Goal: Navigation & Orientation: Find specific page/section

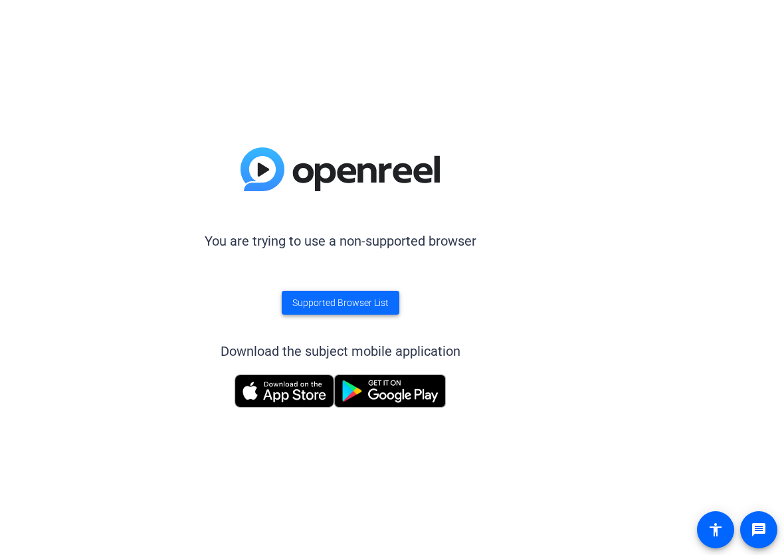
click at [361, 299] on span "Supported Browser List" at bounding box center [340, 303] width 96 height 14
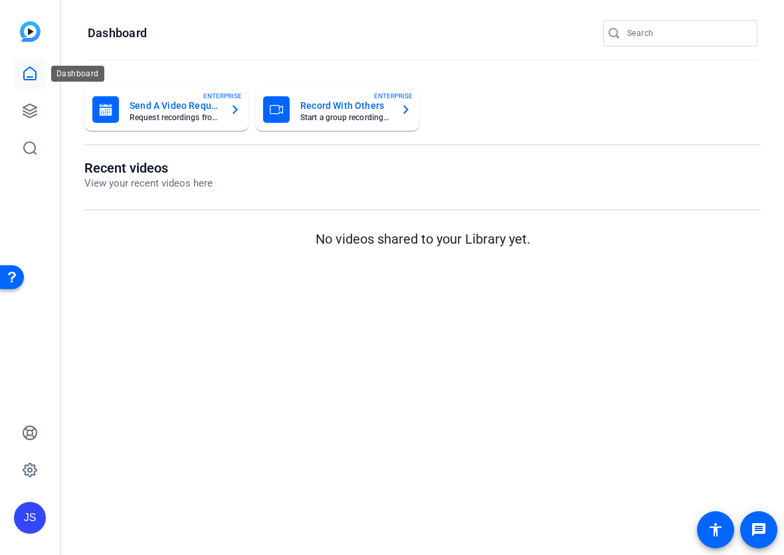
click at [32, 74] on icon at bounding box center [30, 74] width 16 height 16
click at [31, 70] on icon at bounding box center [30, 74] width 16 height 16
click at [165, 106] on mat-card-title "Send A Video Request" at bounding box center [175, 106] width 90 height 16
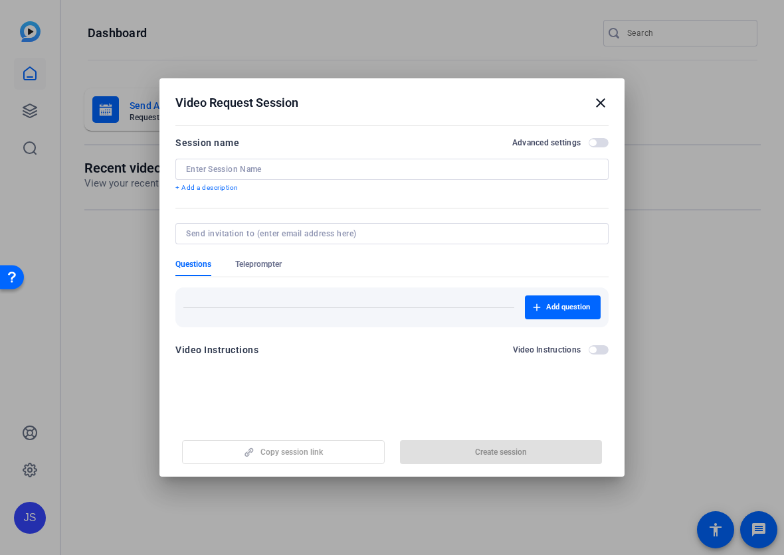
click at [0, 0] on mat-icon "close" at bounding box center [0, 0] width 0 height 0
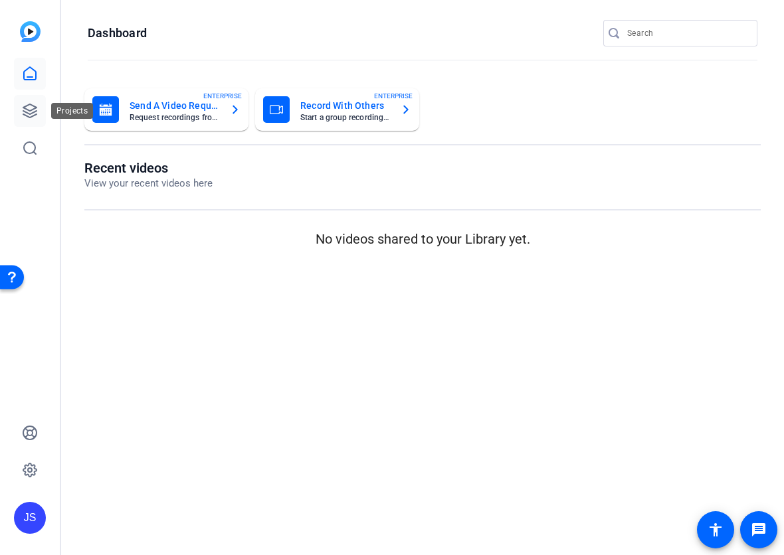
click at [32, 110] on icon at bounding box center [30, 111] width 16 height 16
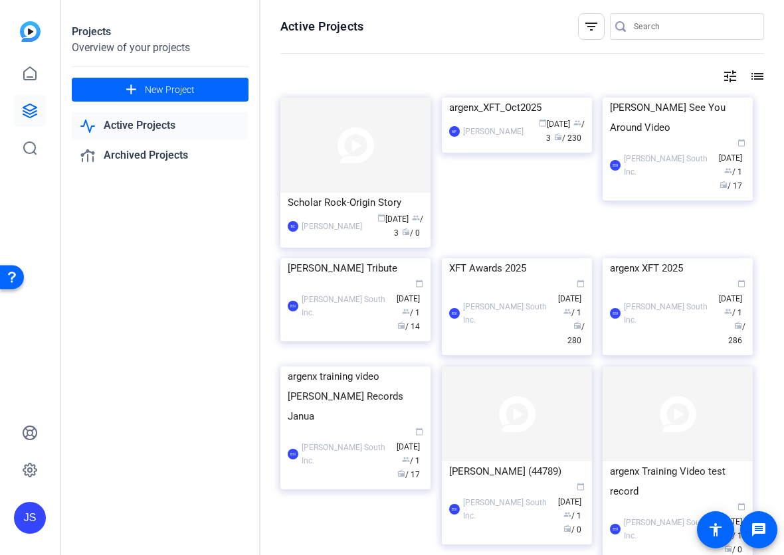
click at [154, 123] on link "Active Projects" at bounding box center [160, 125] width 177 height 27
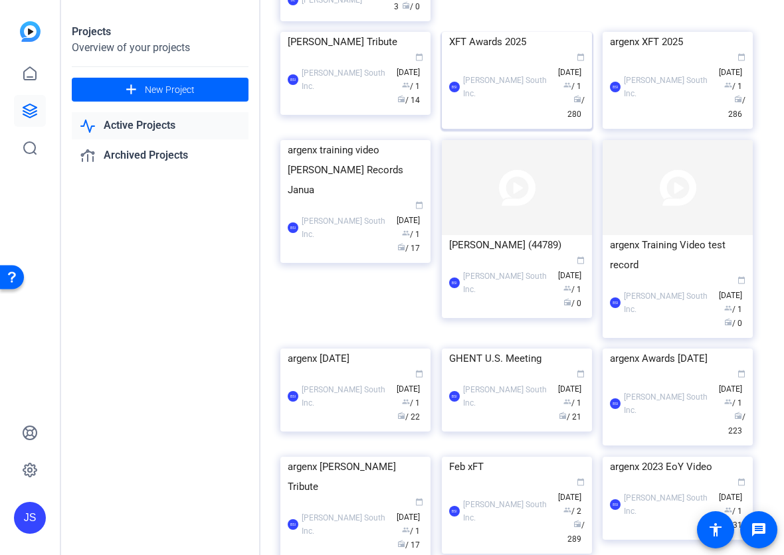
scroll to position [228, 0]
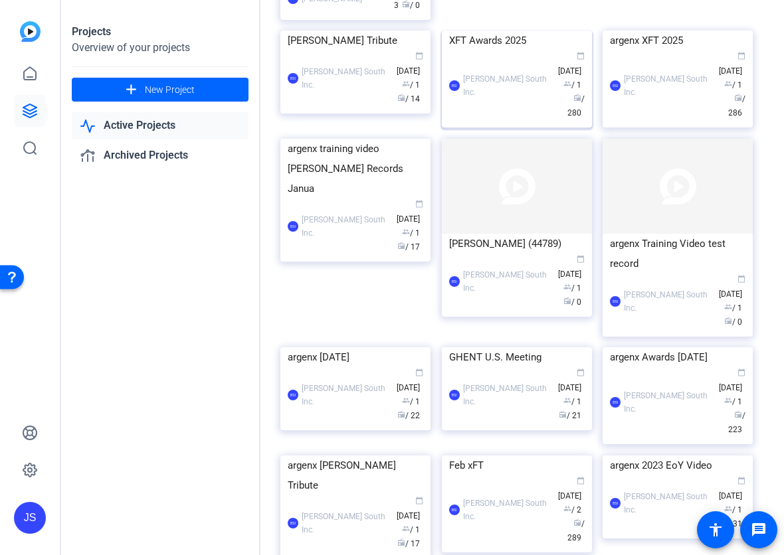
click at [571, 347] on img at bounding box center [517, 347] width 150 height 0
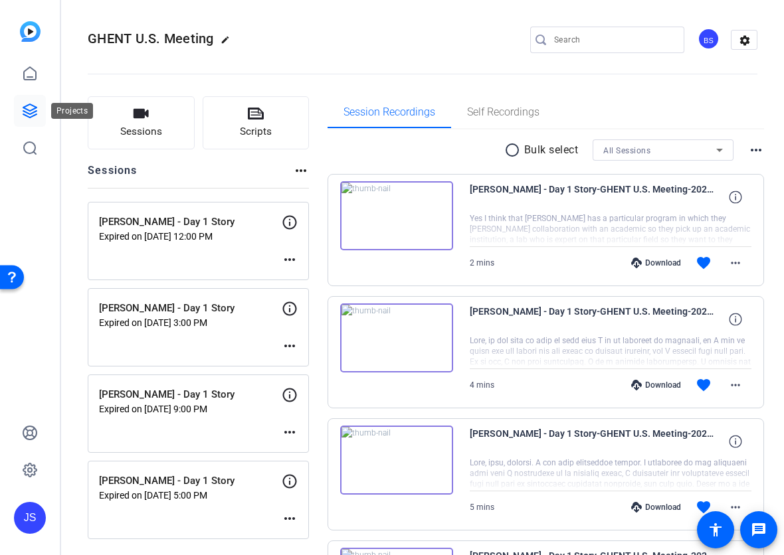
click at [33, 108] on icon at bounding box center [29, 110] width 13 height 13
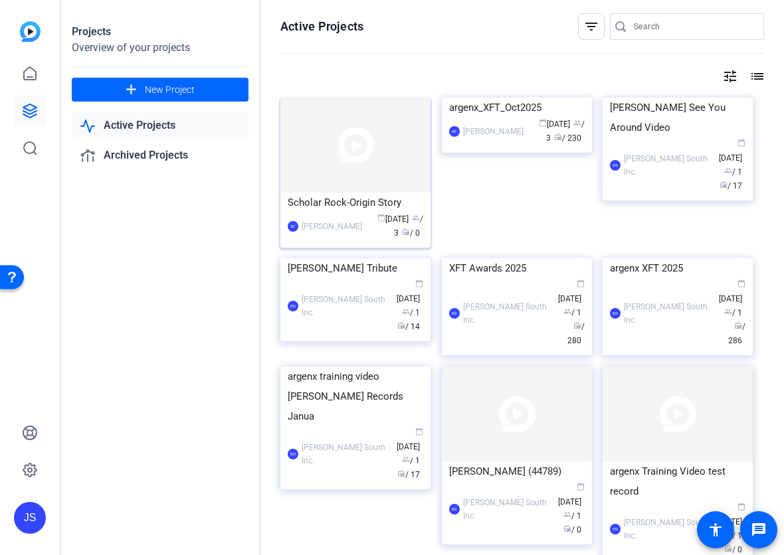
click at [382, 157] on img at bounding box center [355, 145] width 150 height 95
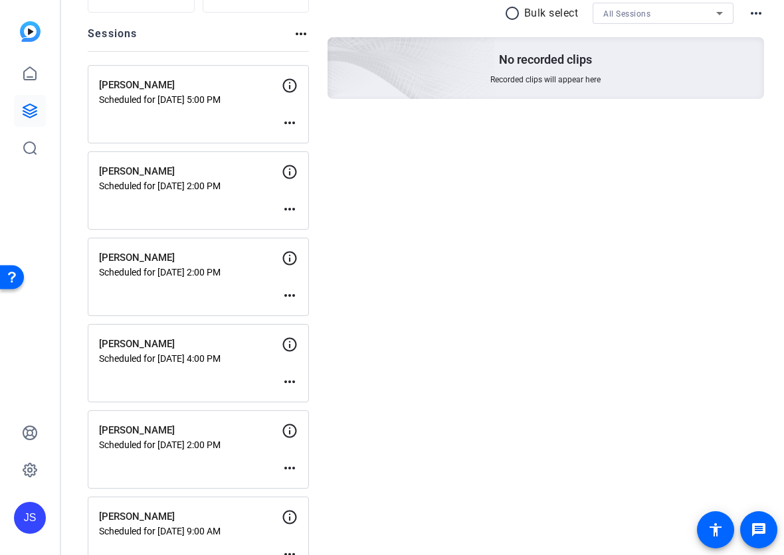
scroll to position [136, 0]
click at [294, 209] on mat-icon "more_horiz" at bounding box center [290, 210] width 16 height 16
click at [238, 211] on div at bounding box center [392, 277] width 784 height 555
click at [293, 169] on icon at bounding box center [290, 173] width 16 height 16
click at [290, 172] on icon at bounding box center [290, 173] width 16 height 16
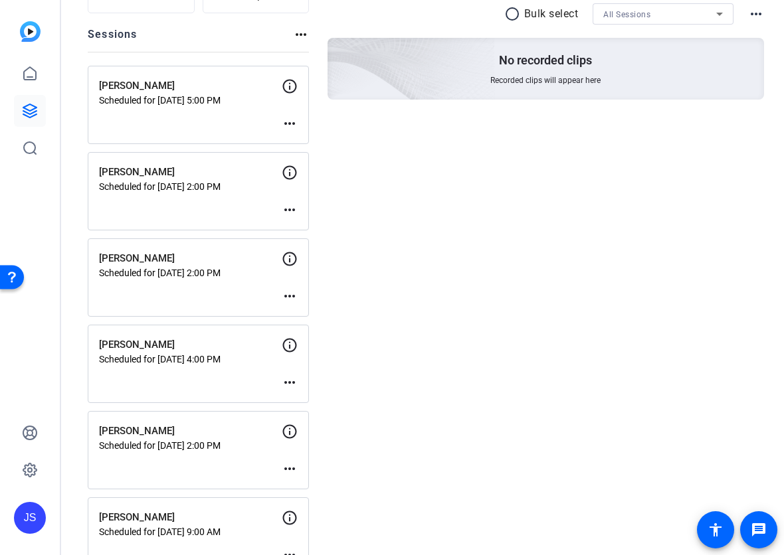
click at [290, 172] on icon at bounding box center [290, 173] width 16 height 16
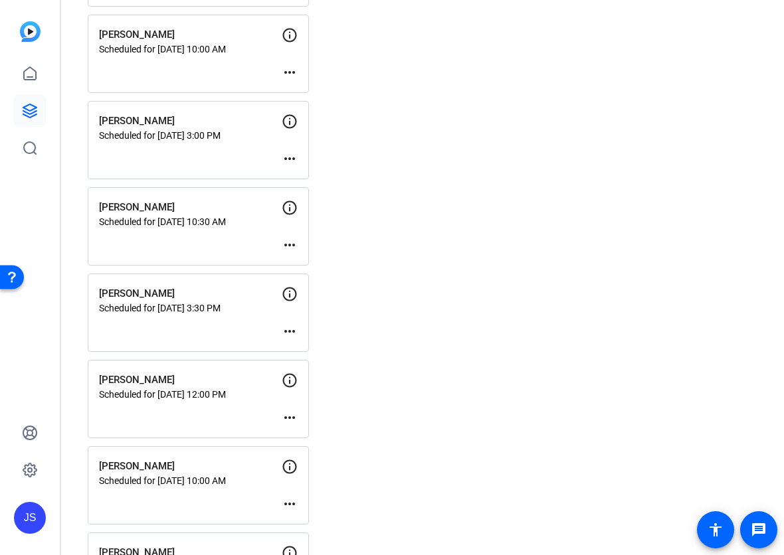
scroll to position [1123, 0]
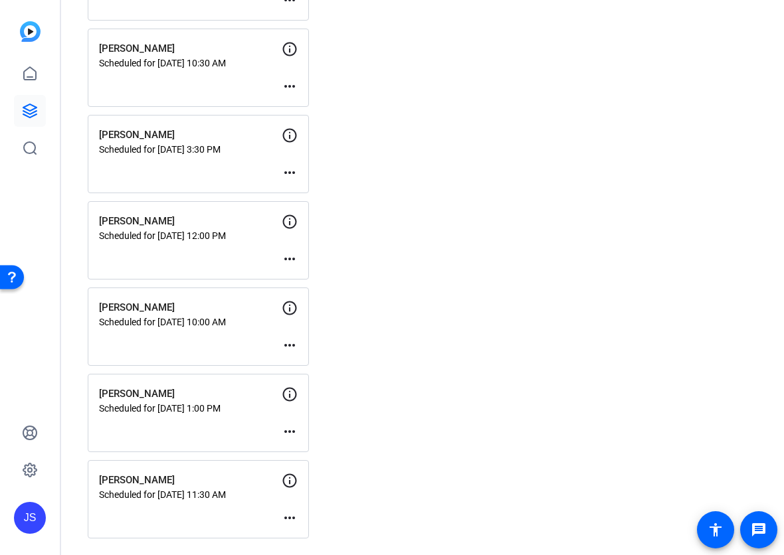
click at [291, 430] on mat-icon "more_horiz" at bounding box center [290, 432] width 16 height 16
click at [383, 379] on div at bounding box center [392, 277] width 784 height 555
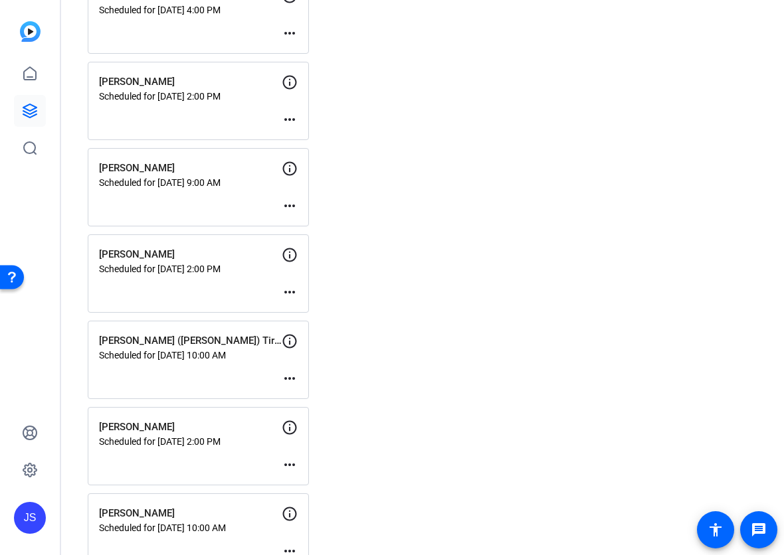
scroll to position [0, 0]
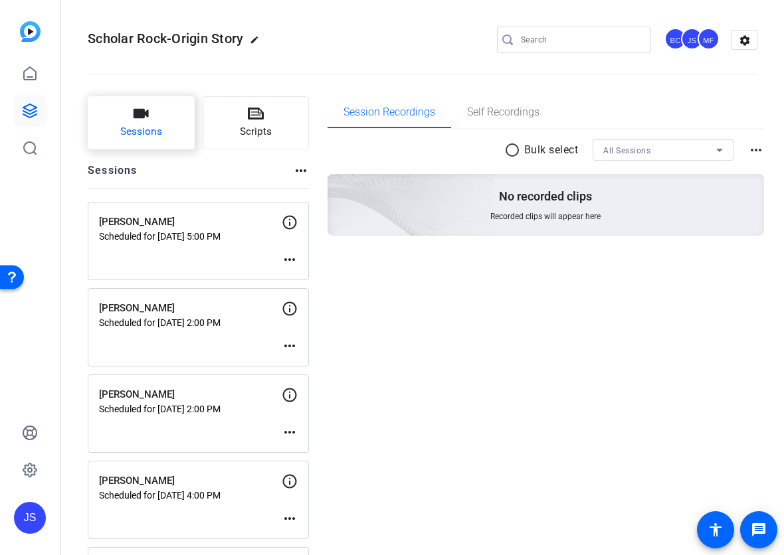
click at [153, 114] on button "Sessions" at bounding box center [141, 122] width 107 height 53
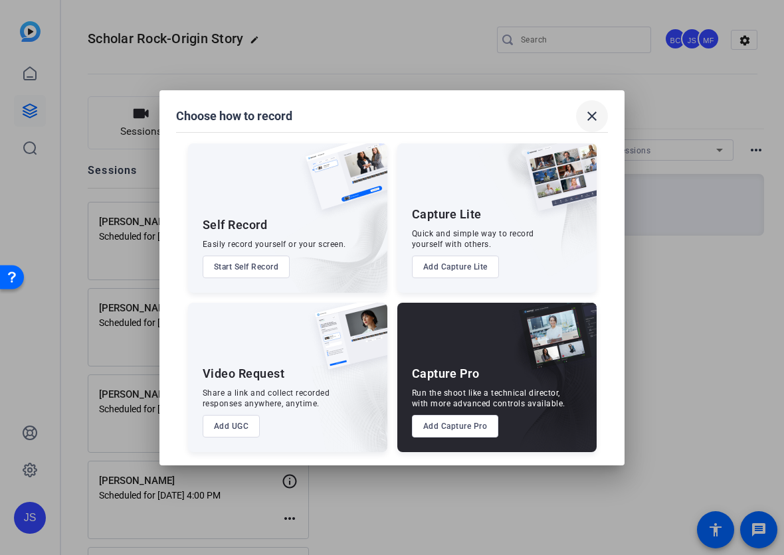
click at [589, 112] on mat-icon "close" at bounding box center [592, 116] width 16 height 16
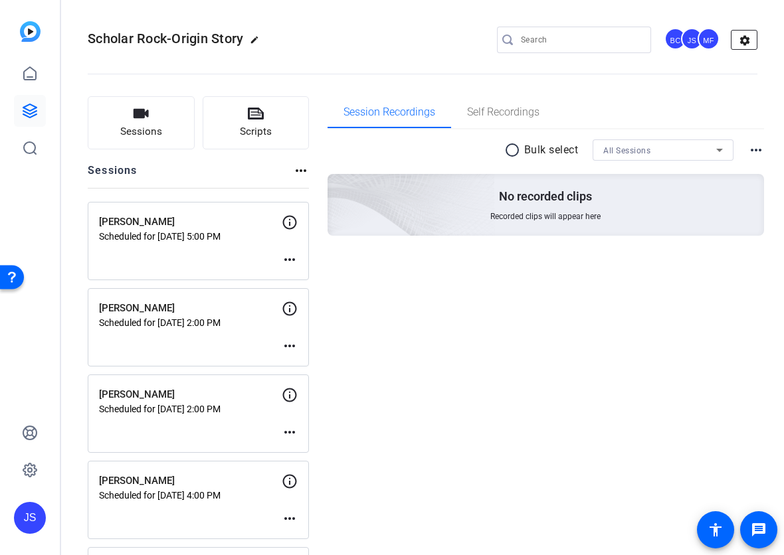
click at [743, 41] on mat-icon "settings" at bounding box center [744, 41] width 27 height 20
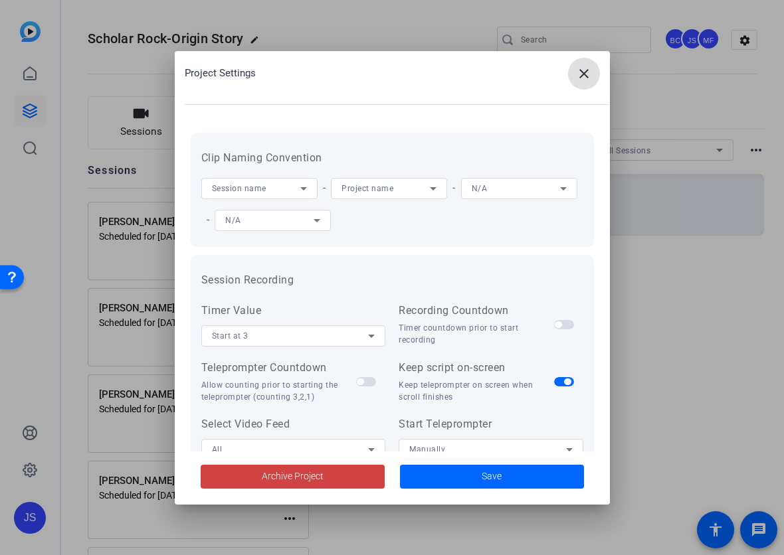
click at [582, 73] on mat-icon "close" at bounding box center [584, 74] width 16 height 16
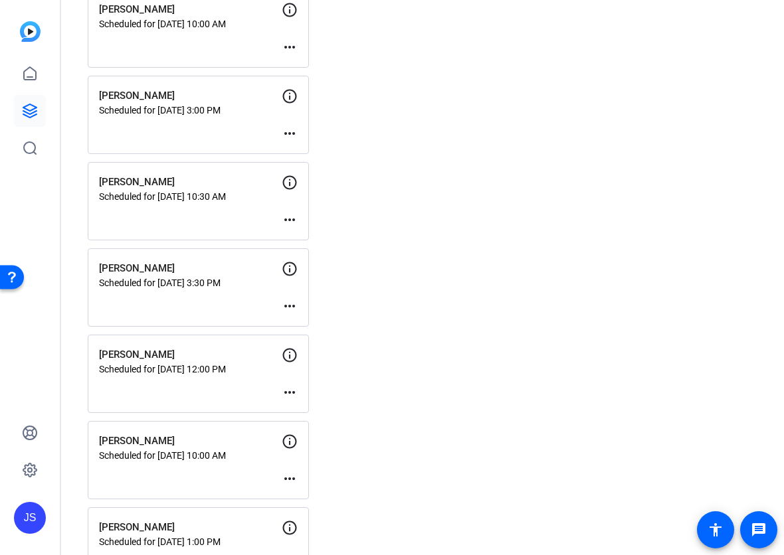
scroll to position [995, 0]
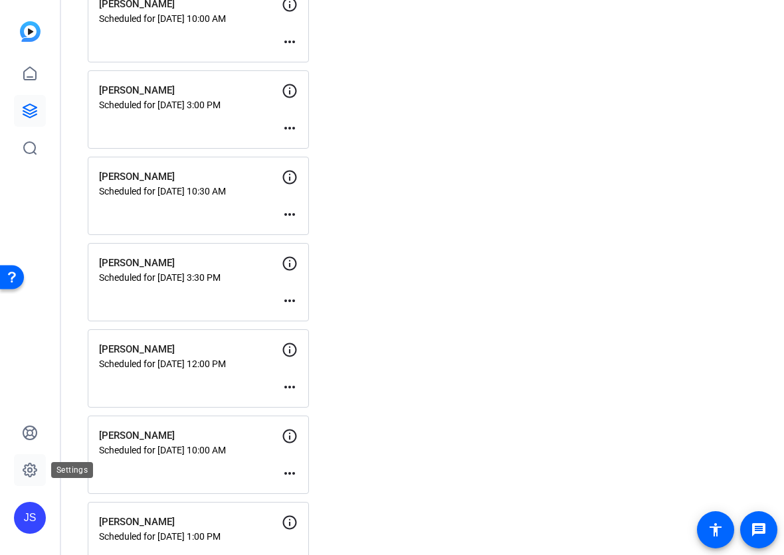
click at [33, 466] on icon at bounding box center [29, 470] width 13 height 13
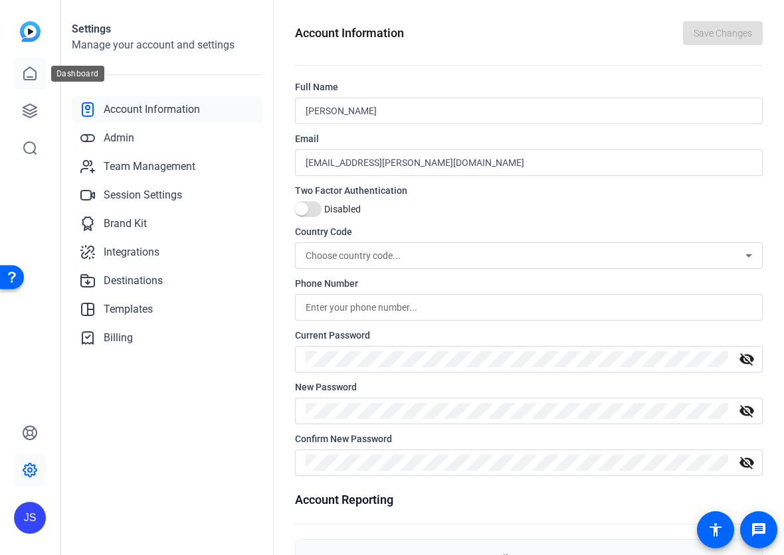
click at [31, 77] on icon at bounding box center [30, 73] width 12 height 13
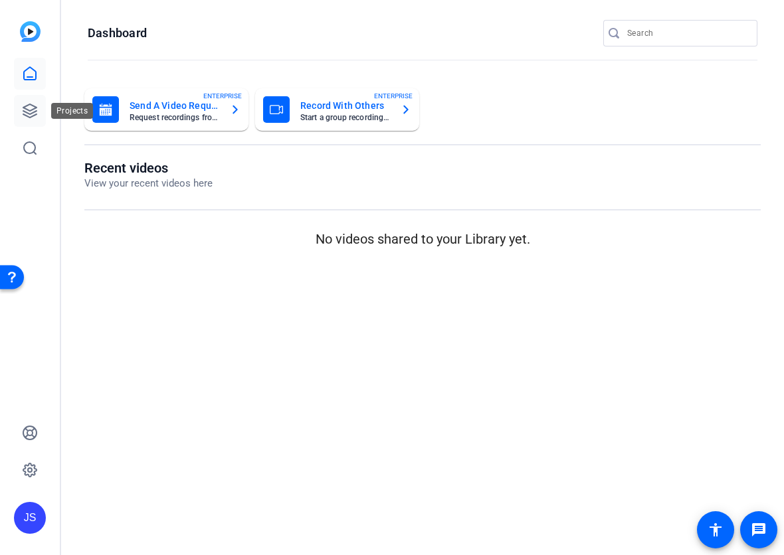
click at [31, 108] on icon at bounding box center [30, 111] width 16 height 16
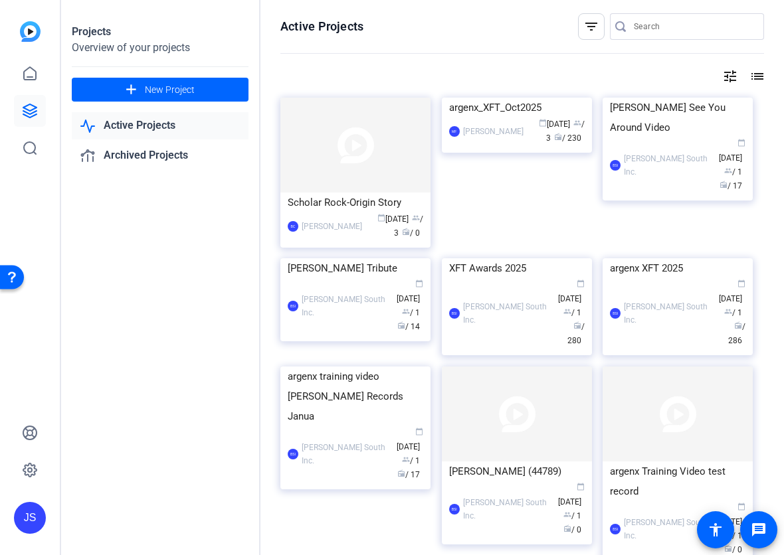
click at [164, 127] on link "Active Projects" at bounding box center [160, 125] width 177 height 27
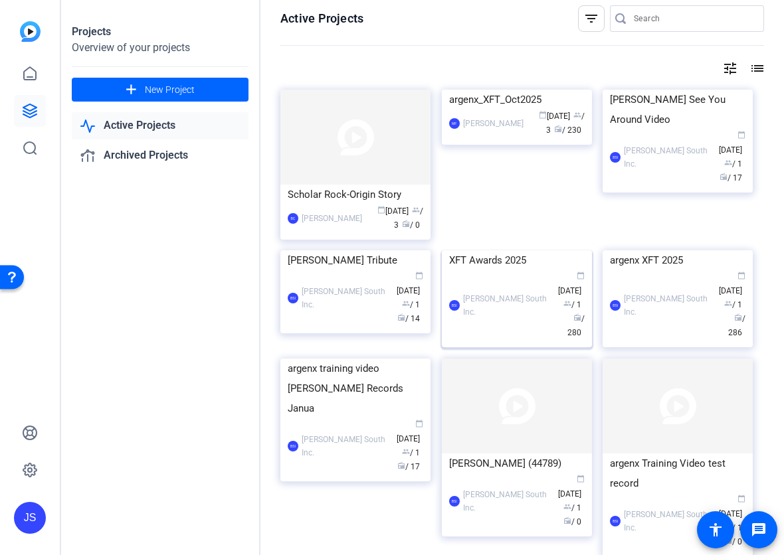
scroll to position [9, 0]
click at [510, 89] on img at bounding box center [517, 89] width 150 height 0
